Goal: Task Accomplishment & Management: Manage account settings

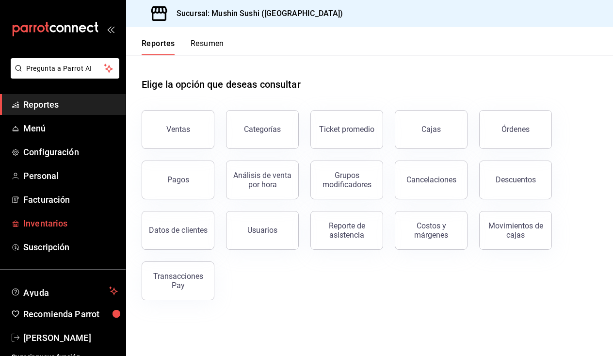
click at [52, 222] on span "Inventarios" at bounding box center [70, 223] width 95 height 13
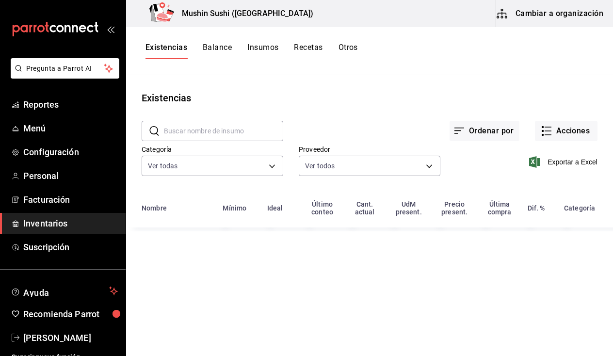
click at [263, 48] on button "Insumos" at bounding box center [262, 51] width 31 height 16
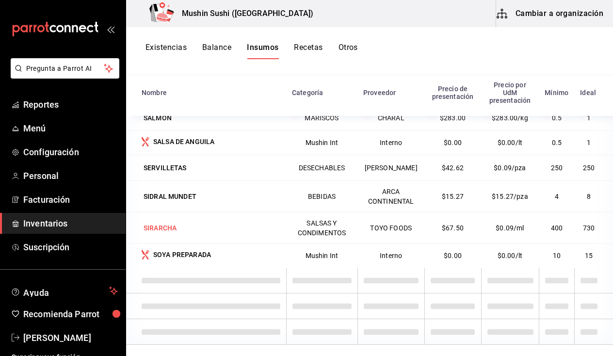
scroll to position [2109, 0]
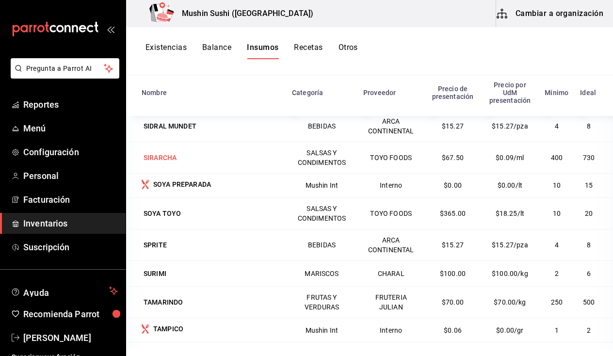
click at [216, 173] on td "SIRARCHA" at bounding box center [206, 158] width 160 height 32
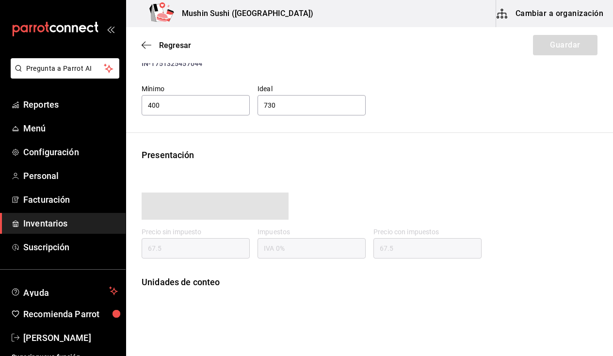
scroll to position [42, 0]
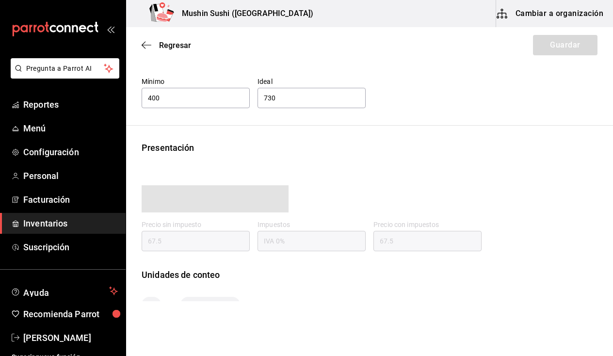
type input "67.50"
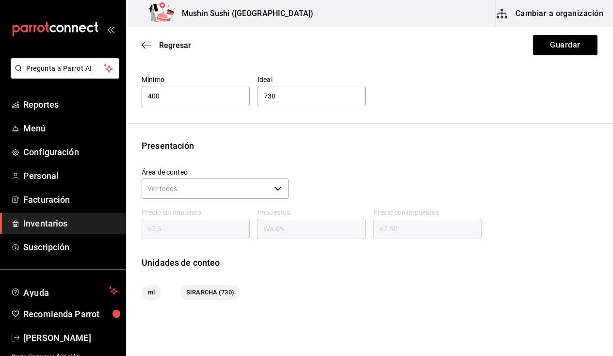
click at [141, 51] on div "Regresar Guardar" at bounding box center [369, 45] width 487 height 36
click at [142, 49] on icon "button" at bounding box center [147, 45] width 10 height 9
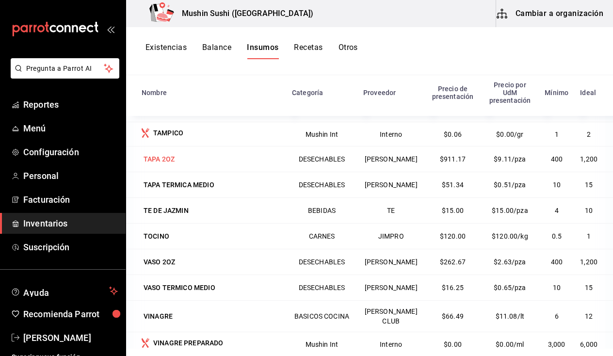
scroll to position [2302, 0]
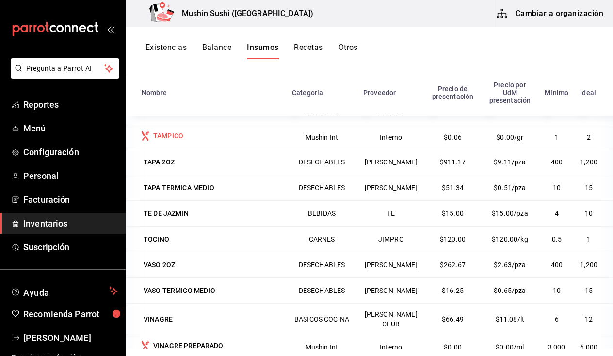
click at [192, 143] on div "TAMPICO" at bounding box center [211, 137] width 139 height 12
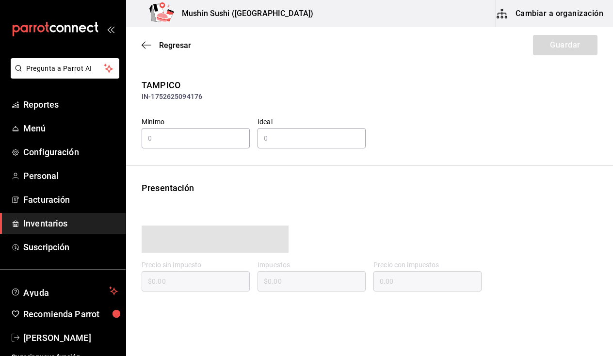
type input "1"
type input "2"
type input "0.06"
type input "IVA 0%"
type input "0.06"
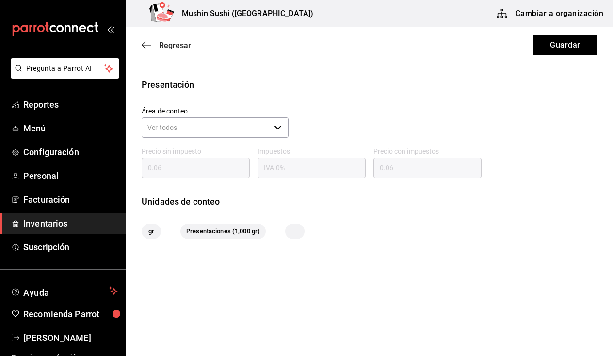
click at [145, 43] on icon "button" at bounding box center [147, 45] width 10 height 9
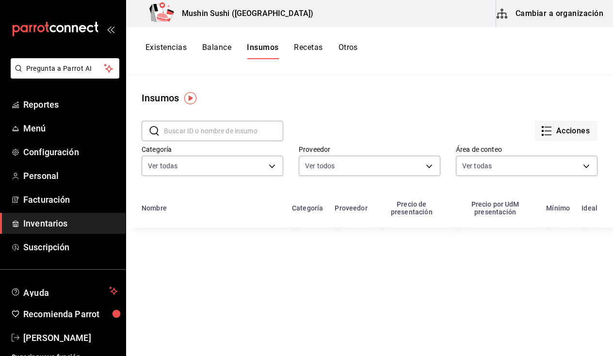
click at [304, 53] on button "Recetas" at bounding box center [308, 51] width 29 height 16
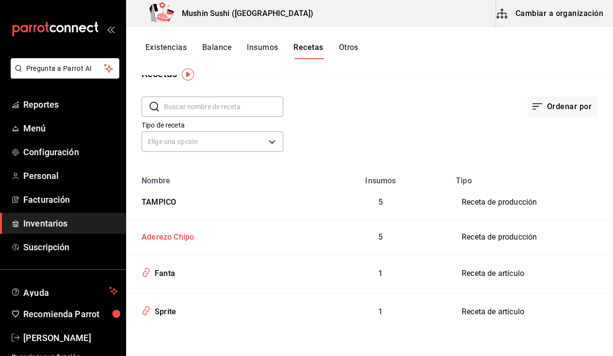
scroll to position [24, 0]
click at [166, 197] on div "TAMPICO" at bounding box center [157, 200] width 38 height 15
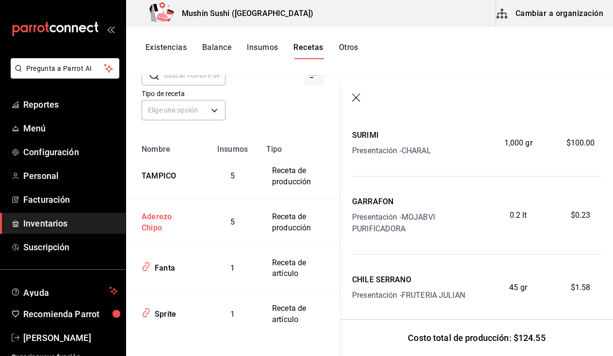
click at [174, 220] on div "Aderezo Chipo" at bounding box center [165, 220] width 55 height 26
click at [158, 217] on div "Aderezo Chipo" at bounding box center [165, 220] width 55 height 26
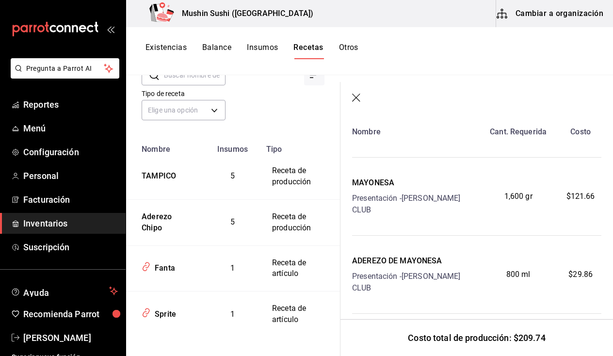
scroll to position [127, 0]
drag, startPoint x: 499, startPoint y: 188, endPoint x: 534, endPoint y: 191, distance: 35.5
click at [534, 191] on div "1,600 gr" at bounding box center [517, 196] width 83 height 39
drag, startPoint x: 500, startPoint y: 255, endPoint x: 521, endPoint y: 261, distance: 21.2
click at [521, 261] on div "800 ml" at bounding box center [517, 274] width 83 height 39
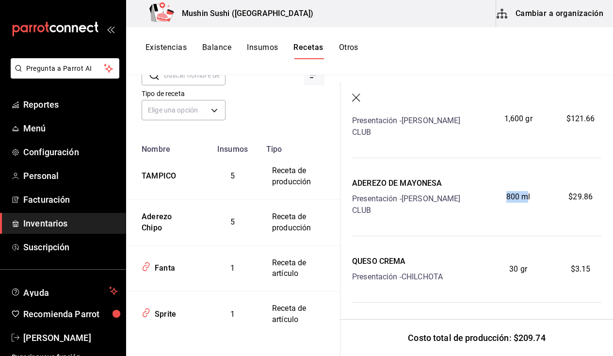
scroll to position [203, 0]
drag, startPoint x: 506, startPoint y: 246, endPoint x: 515, endPoint y: 248, distance: 8.6
click at [515, 264] on span "30 gr" at bounding box center [518, 270] width 18 height 12
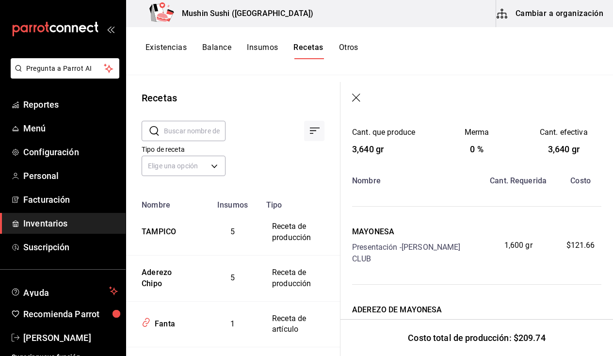
scroll to position [0, 0]
click at [355, 96] on icon "button" at bounding box center [357, 99] width 10 height 10
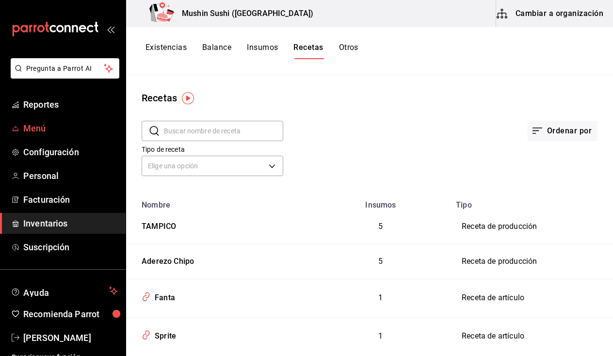
click at [47, 127] on span "Menú" at bounding box center [70, 128] width 95 height 13
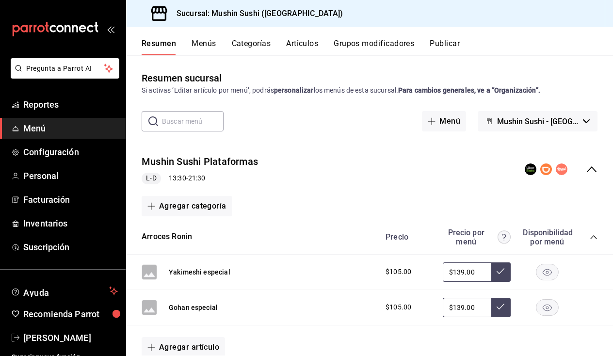
click at [206, 42] on button "Menús" at bounding box center [203, 47] width 24 height 16
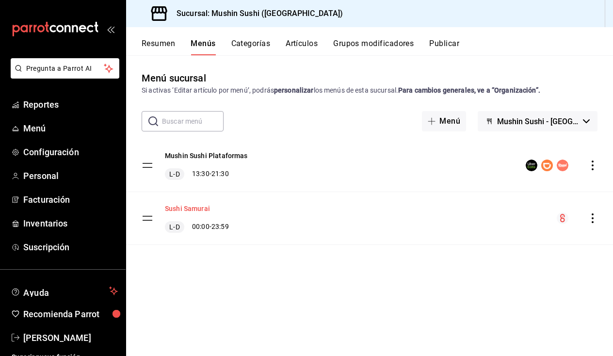
click at [190, 211] on button "Sushi Samurai" at bounding box center [187, 209] width 45 height 10
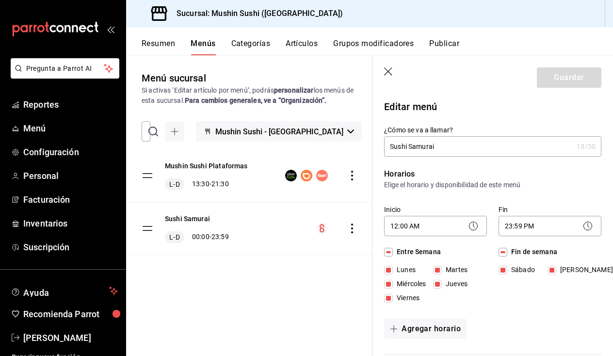
click at [271, 222] on div "Sushi Samurai [PERSON_NAME] 00:00 - 23:59" at bounding box center [249, 228] width 246 height 52
click at [144, 42] on button "Resumen" at bounding box center [158, 47] width 33 height 16
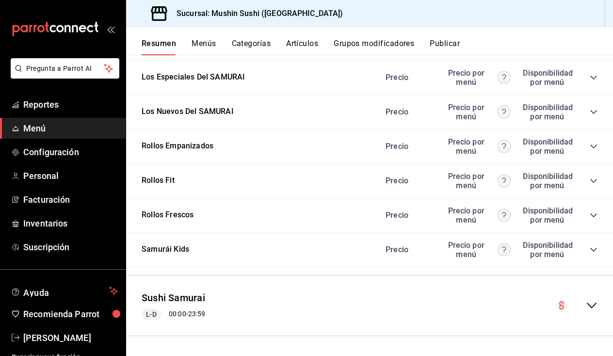
scroll to position [1018, 0]
click at [179, 297] on button "Sushi Samurai" at bounding box center [173, 298] width 63 height 14
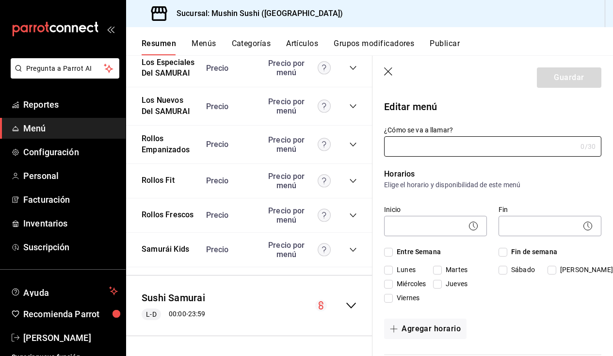
type input "Sushi Samurai"
checkbox input "true"
type input "01749146720155"
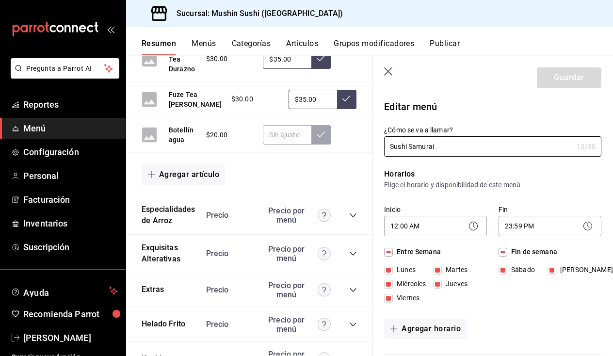
scroll to position [780, 0]
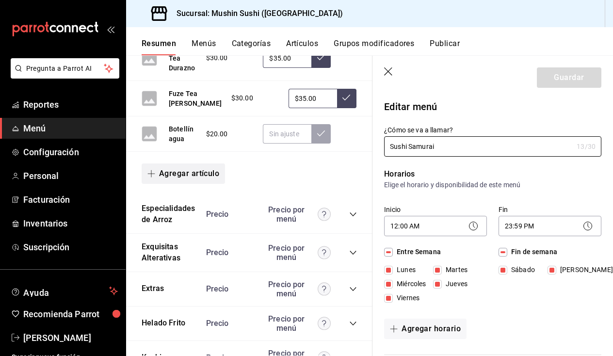
click at [196, 184] on button "Agregar artículo" at bounding box center [183, 173] width 83 height 20
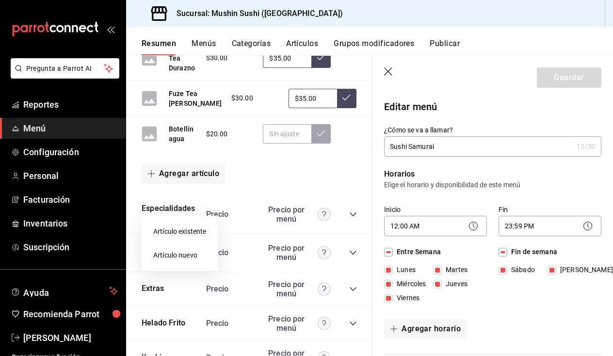
click at [200, 231] on li "Artículo existente" at bounding box center [180, 232] width 76 height 24
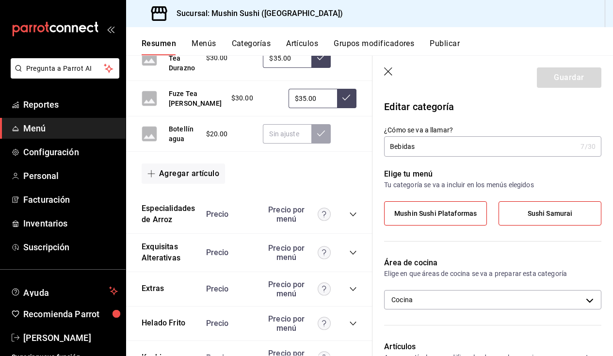
click at [429, 151] on input "Bebidas" at bounding box center [480, 146] width 192 height 19
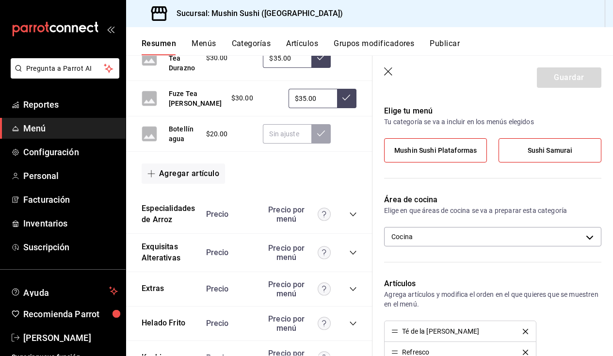
scroll to position [63, 0]
click at [529, 157] on label "Sushi Samurai" at bounding box center [550, 149] width 102 height 23
click at [0, 0] on input "Sushi Samurai" at bounding box center [0, 0] width 0 height 0
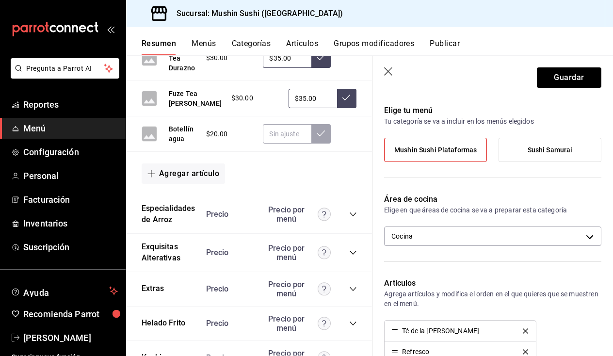
click at [471, 145] on label "Mushin Sushi Plataformas" at bounding box center [435, 149] width 102 height 23
click at [0, 0] on input "Mushin Sushi Plataformas" at bounding box center [0, 0] width 0 height 0
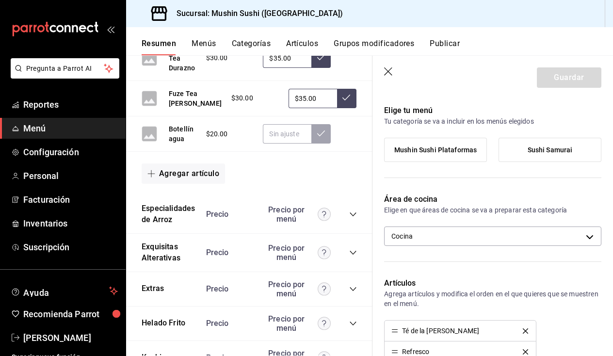
click at [459, 151] on span "Mushin Sushi Plataformas" at bounding box center [435, 150] width 82 height 8
click at [0, 0] on input "Mushin Sushi Plataformas" at bounding box center [0, 0] width 0 height 0
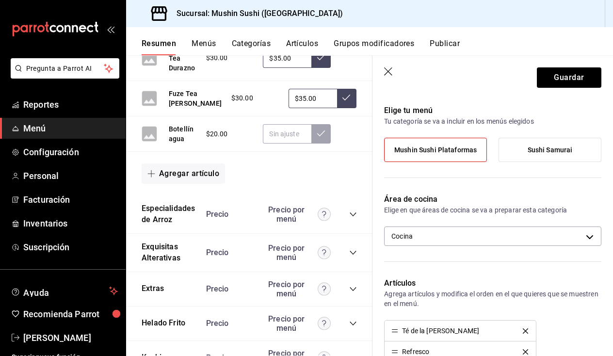
click at [515, 153] on label "Sushi Samurai" at bounding box center [550, 149] width 102 height 23
click at [0, 0] on input "Sushi Samurai" at bounding box center [0, 0] width 0 height 0
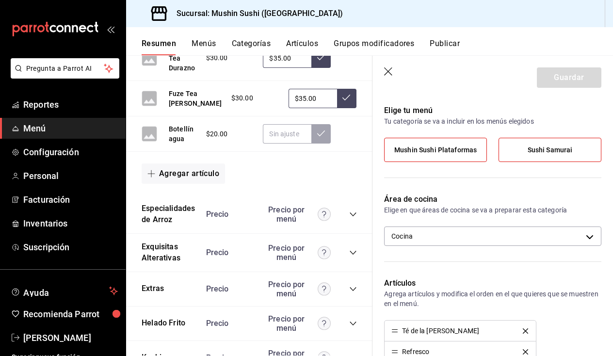
click at [469, 153] on span "Mushin Sushi Plataformas" at bounding box center [435, 150] width 82 height 8
click at [0, 0] on input "Mushin Sushi Plataformas" at bounding box center [0, 0] width 0 height 0
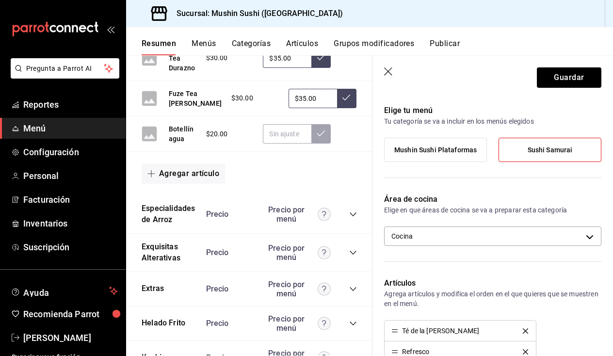
click at [464, 150] on span "Mushin Sushi Plataformas" at bounding box center [435, 150] width 82 height 8
click at [0, 0] on input "Mushin Sushi Plataformas" at bounding box center [0, 0] width 0 height 0
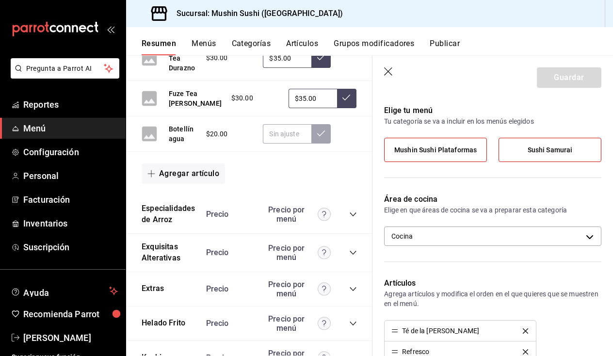
click at [520, 157] on label "Sushi Samurai" at bounding box center [550, 149] width 102 height 23
click at [0, 0] on input "Sushi Samurai" at bounding box center [0, 0] width 0 height 0
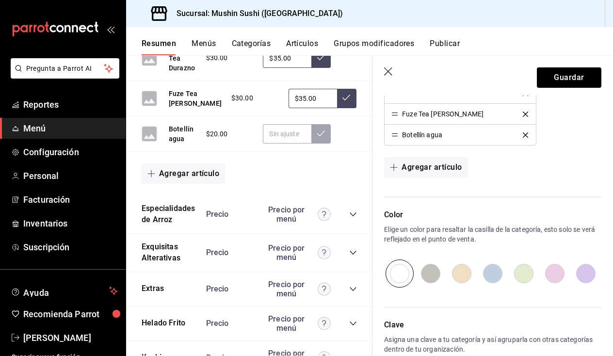
scroll to position [511, 0]
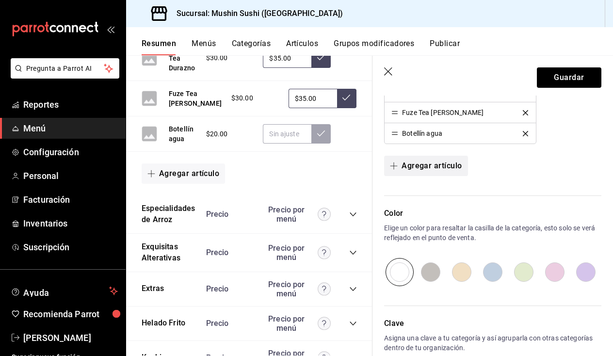
click at [447, 169] on button "Agregar artículo" at bounding box center [425, 166] width 83 height 20
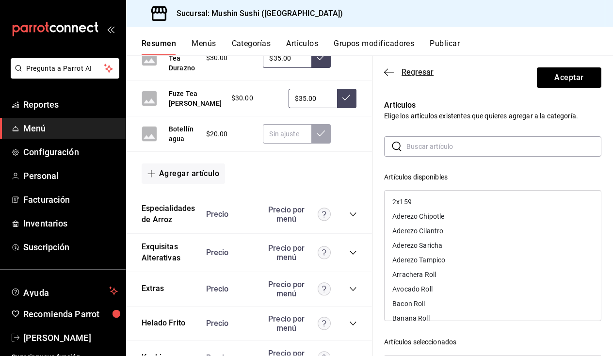
click at [394, 74] on icon "button" at bounding box center [389, 72] width 10 height 9
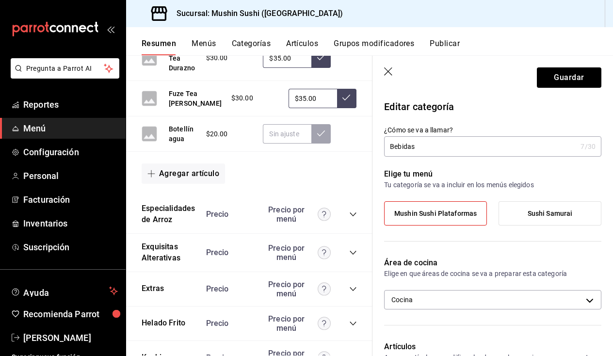
scroll to position [0, 0]
click at [444, 143] on input "Bebidas" at bounding box center [480, 146] width 192 height 19
click at [388, 74] on icon "button" at bounding box center [389, 72] width 10 height 10
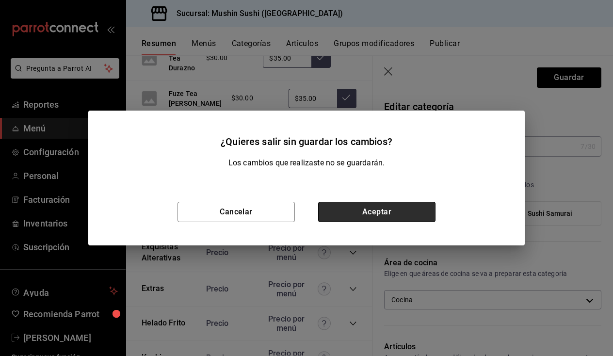
click at [349, 216] on button "Aceptar" at bounding box center [376, 212] width 117 height 20
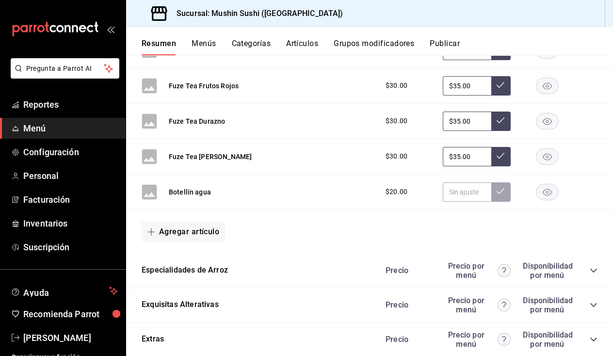
scroll to position [653, 0]
click at [210, 234] on button "Agregar artículo" at bounding box center [183, 232] width 83 height 20
click at [192, 278] on li "Artículo nuevo" at bounding box center [180, 281] width 76 height 24
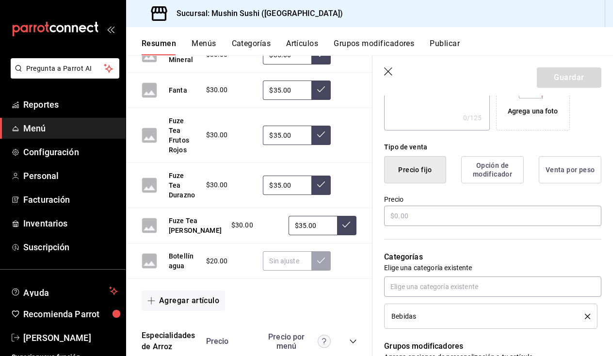
scroll to position [200, 0]
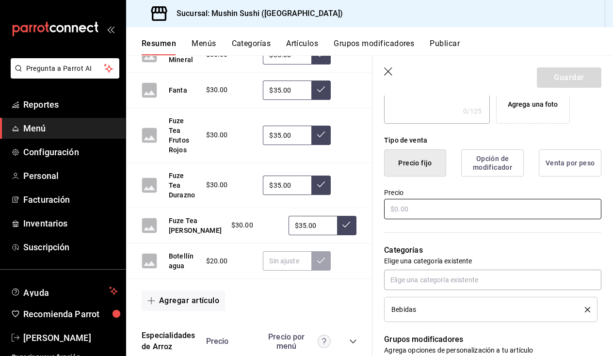
type input "Calpis Mineral"
click at [461, 203] on input "text" at bounding box center [492, 209] width 217 height 20
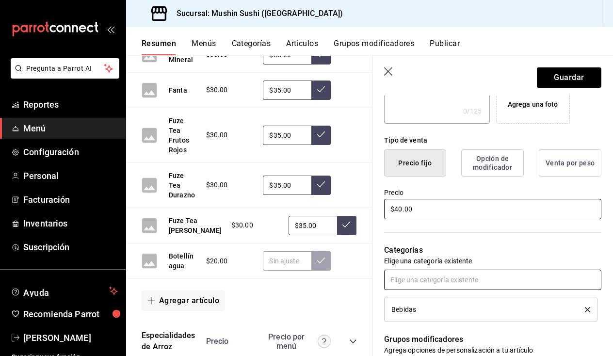
type input "$40.00"
click at [428, 276] on input "text" at bounding box center [492, 279] width 217 height 20
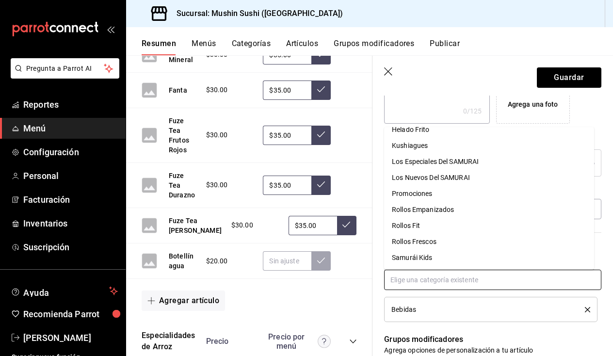
scroll to position [0, 0]
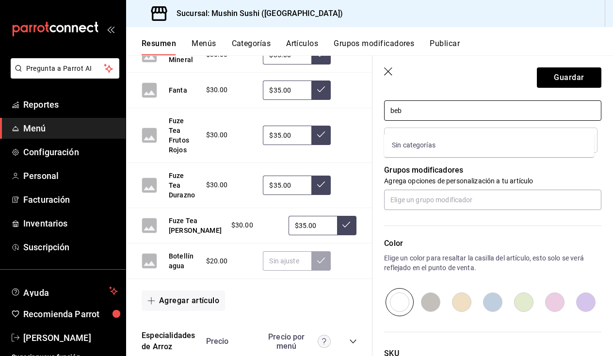
type input "beb"
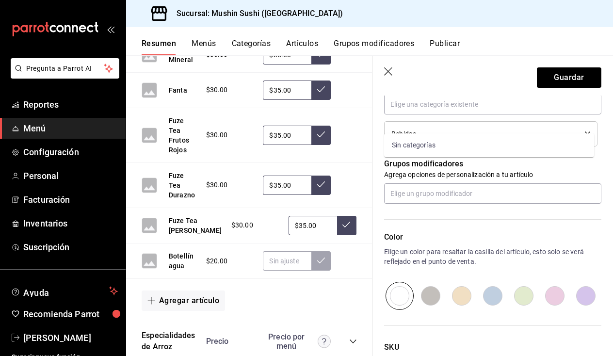
click at [455, 293] on input "radio" at bounding box center [461, 296] width 31 height 28
radio input "true"
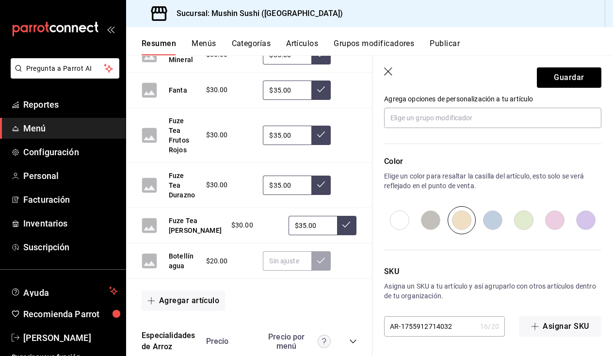
scroll to position [451, 0]
click at [485, 221] on input "radio" at bounding box center [492, 220] width 31 height 28
radio input "true"
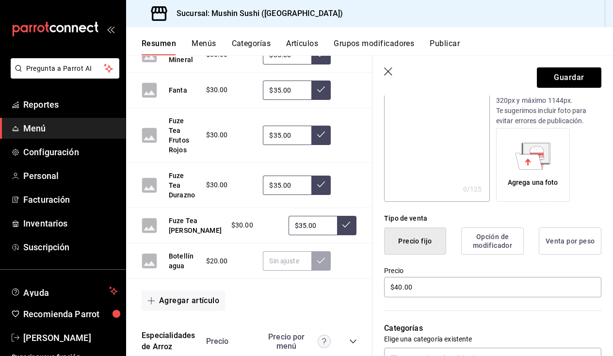
scroll to position [123, 0]
click at [561, 80] on button "Guardar" at bounding box center [569, 77] width 64 height 20
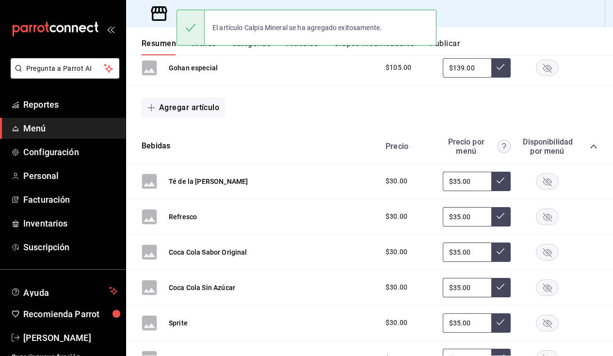
scroll to position [209, 0]
